Goal: Use online tool/utility: Utilize a website feature to perform a specific function

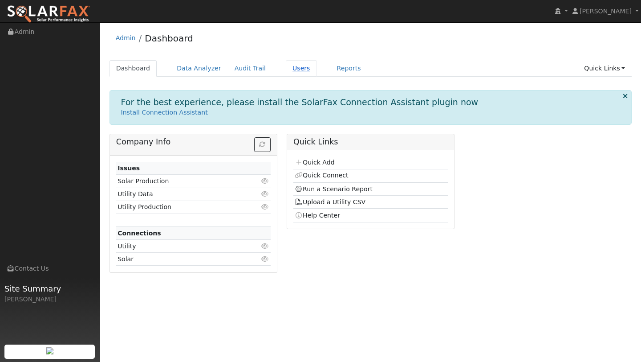
click at [290, 70] on link "Users" at bounding box center [301, 68] width 31 height 16
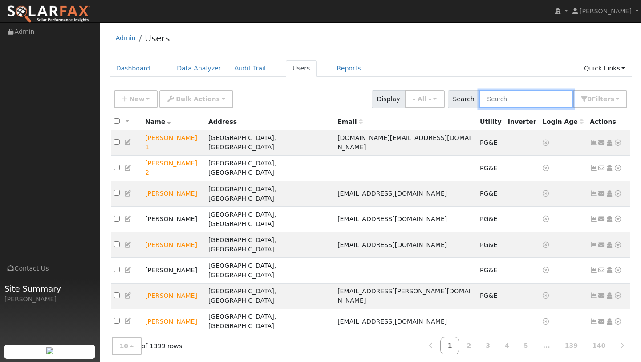
click at [500, 99] on input "text" at bounding box center [526, 99] width 94 height 18
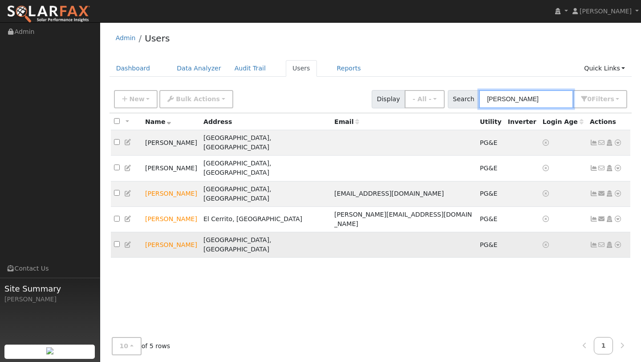
type input "[PERSON_NAME]"
click at [616, 241] on icon at bounding box center [618, 244] width 8 height 6
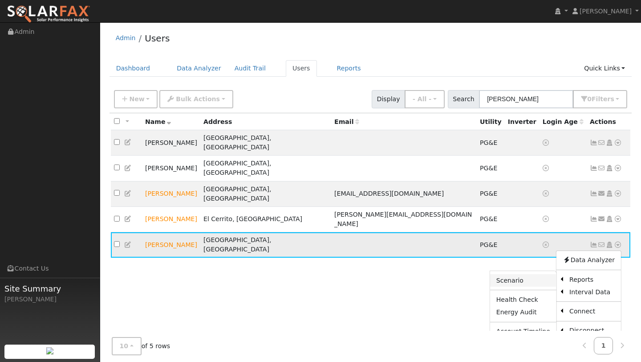
click at [550, 274] on link "Scenario" at bounding box center [523, 280] width 66 height 12
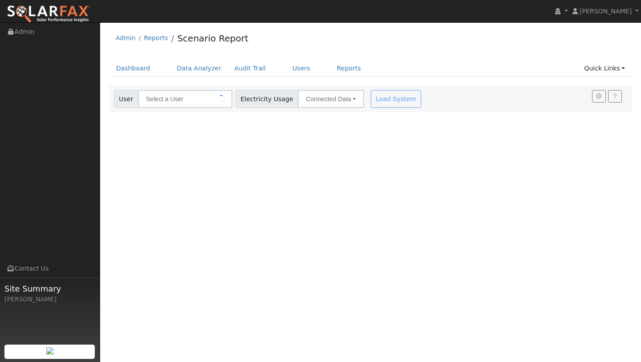
type input "[PERSON_NAME]"
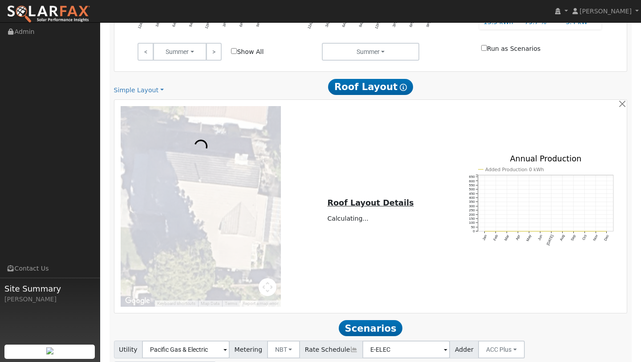
scroll to position [472, 0]
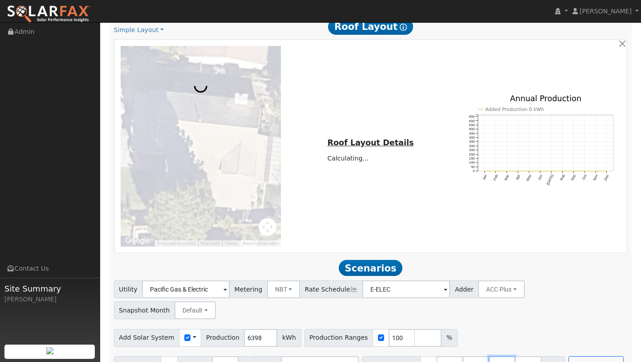
click at [498, 356] on input "40.5" at bounding box center [502, 365] width 27 height 18
type input "4"
click at [465, 356] on input "27" at bounding box center [476, 365] width 27 height 18
type input "2"
click at [447, 356] on input "13.5" at bounding box center [449, 365] width 27 height 18
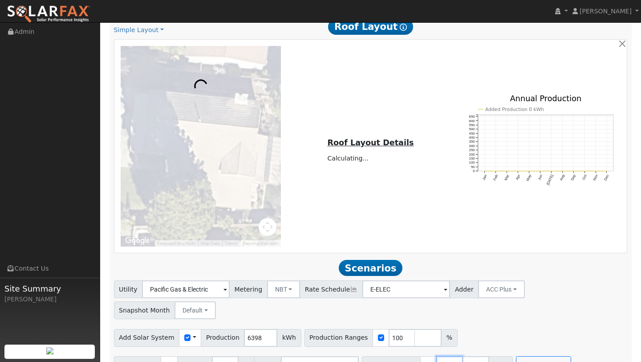
type input "1"
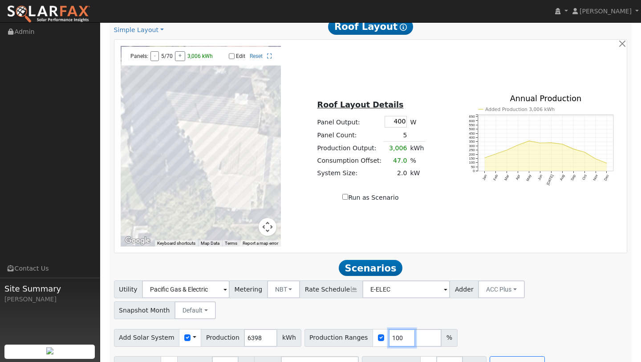
click at [389, 329] on input "100" at bounding box center [402, 338] width 27 height 18
click at [390, 329] on input "100" at bounding box center [402, 338] width 27 height 18
click at [391, 329] on input "100" at bounding box center [402, 338] width 27 height 18
type input "133"
click at [436, 356] on input "number" at bounding box center [449, 365] width 27 height 18
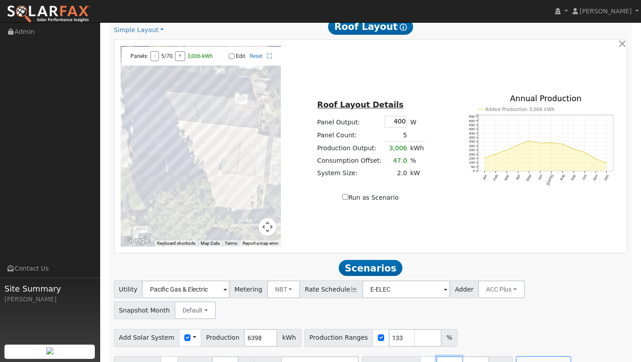
type input "0"
click at [489, 325] on div "Add Solar System Use CSV Data Production 6398 kWh Production Ranges 133 %" at bounding box center [370, 335] width 517 height 21
click at [521, 356] on button "Run Scenarios" at bounding box center [543, 365] width 55 height 18
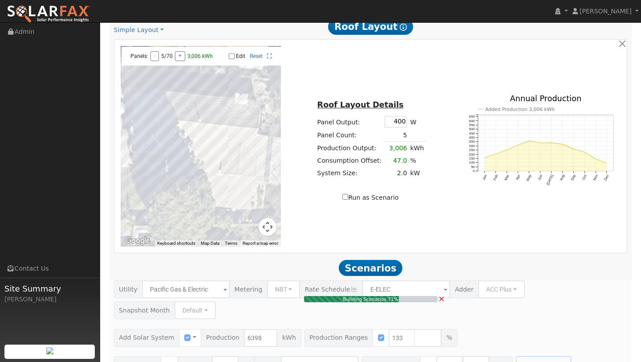
type input "5.7"
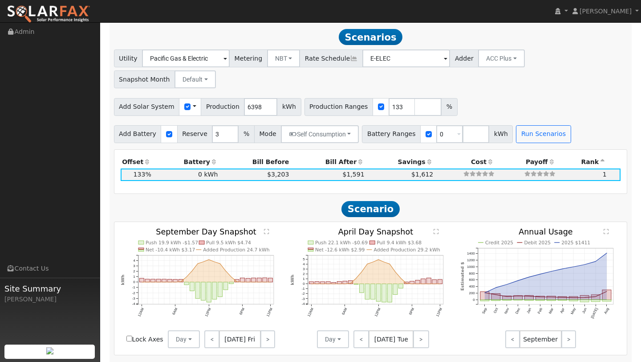
scroll to position [705, 0]
